Goal: Find specific page/section: Find specific page/section

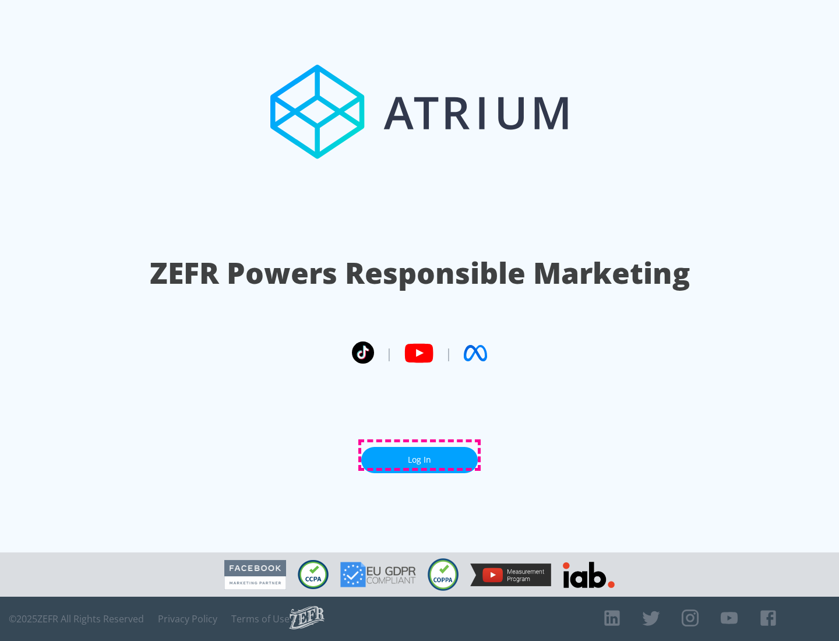
click at [420, 455] on link "Log In" at bounding box center [419, 460] width 117 height 26
